Goal: Information Seeking & Learning: Learn about a topic

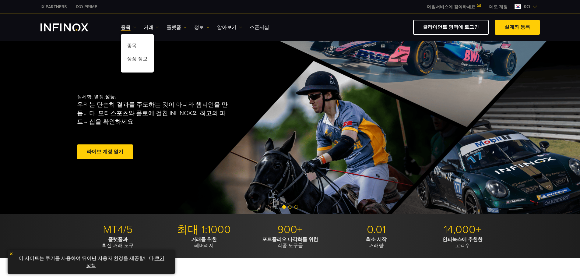
click at [133, 28] on img at bounding box center [134, 27] width 3 height 3
click at [154, 27] on link "거래" at bounding box center [151, 27] width 15 height 7
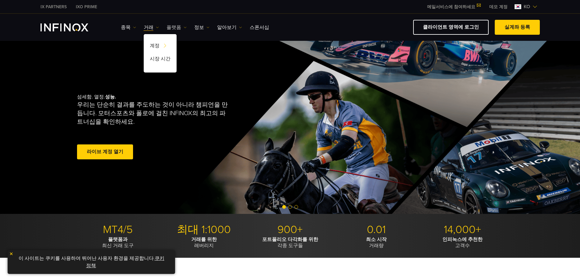
click at [184, 27] on img at bounding box center [185, 27] width 3 height 3
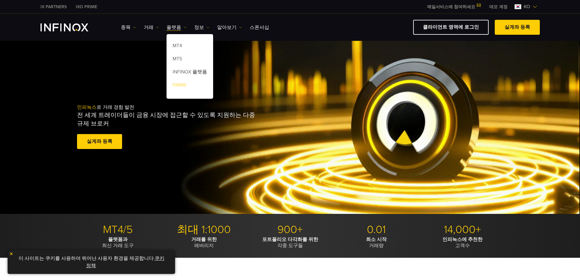
click at [180, 84] on link "PAMM" at bounding box center [190, 86] width 47 height 13
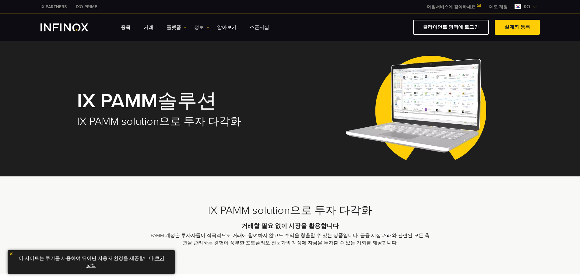
click at [200, 27] on link "정보" at bounding box center [201, 27] width 15 height 7
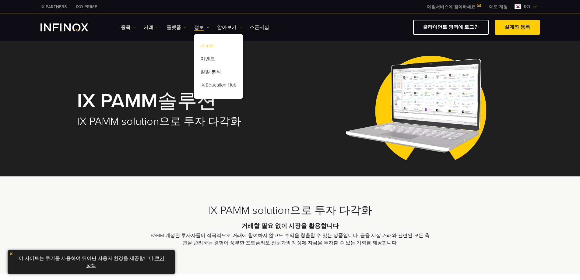
click at [209, 46] on link "IX Intel" at bounding box center [218, 46] width 48 height 13
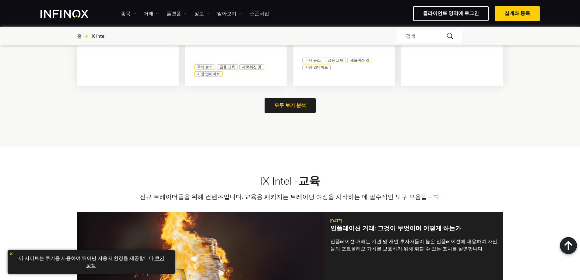
scroll to position [762, 0]
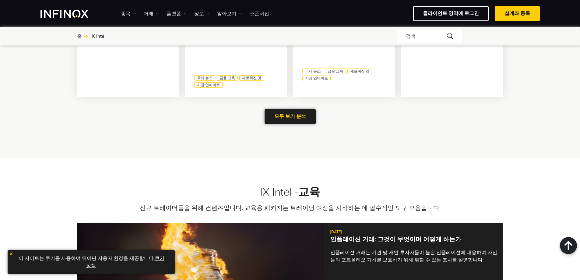
click at [292, 109] on link "모두 보기 분석" at bounding box center [290, 116] width 51 height 15
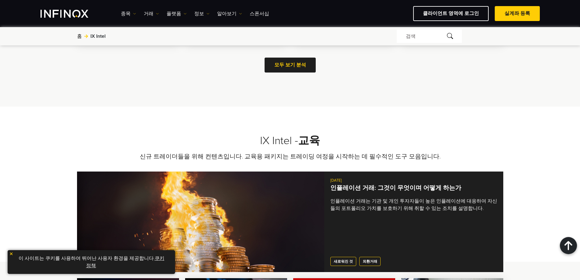
scroll to position [670, 0]
